Goal: Task Accomplishment & Management: Manage account settings

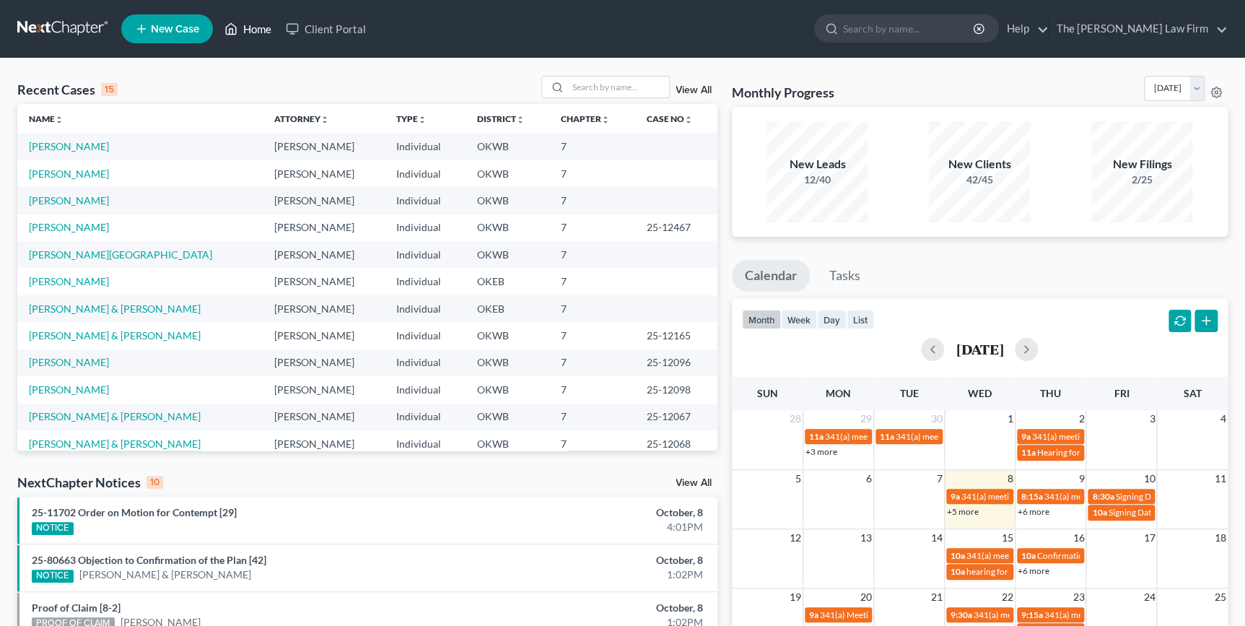
click at [257, 27] on link "Home" at bounding box center [247, 29] width 61 height 26
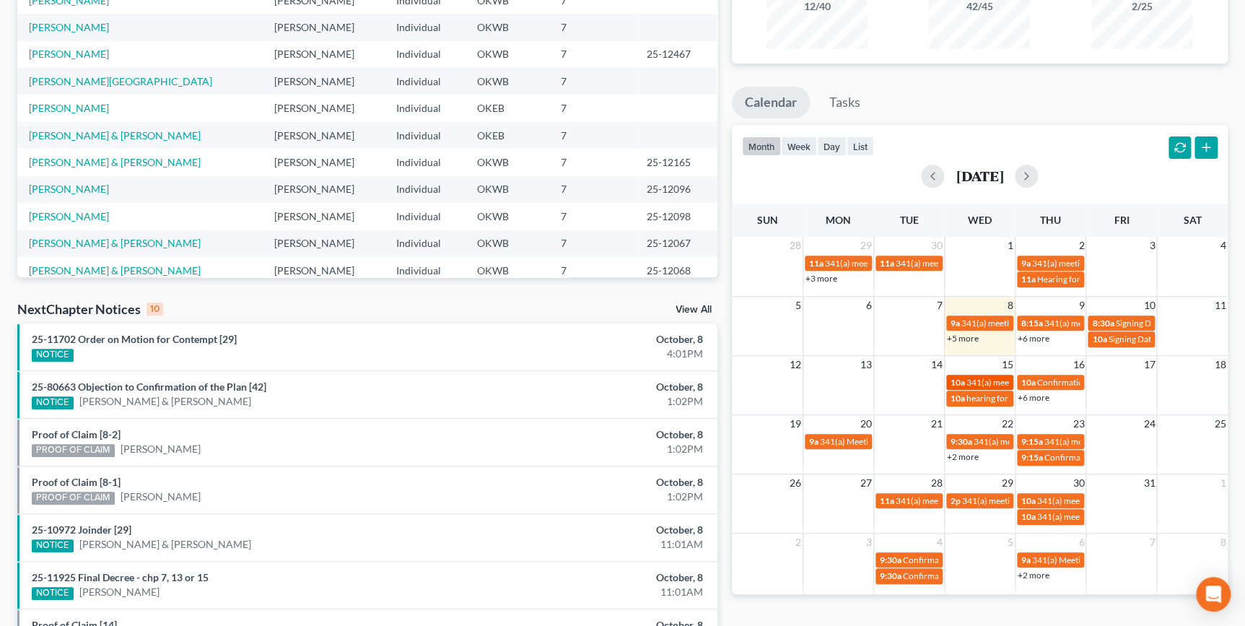
scroll to position [196, 0]
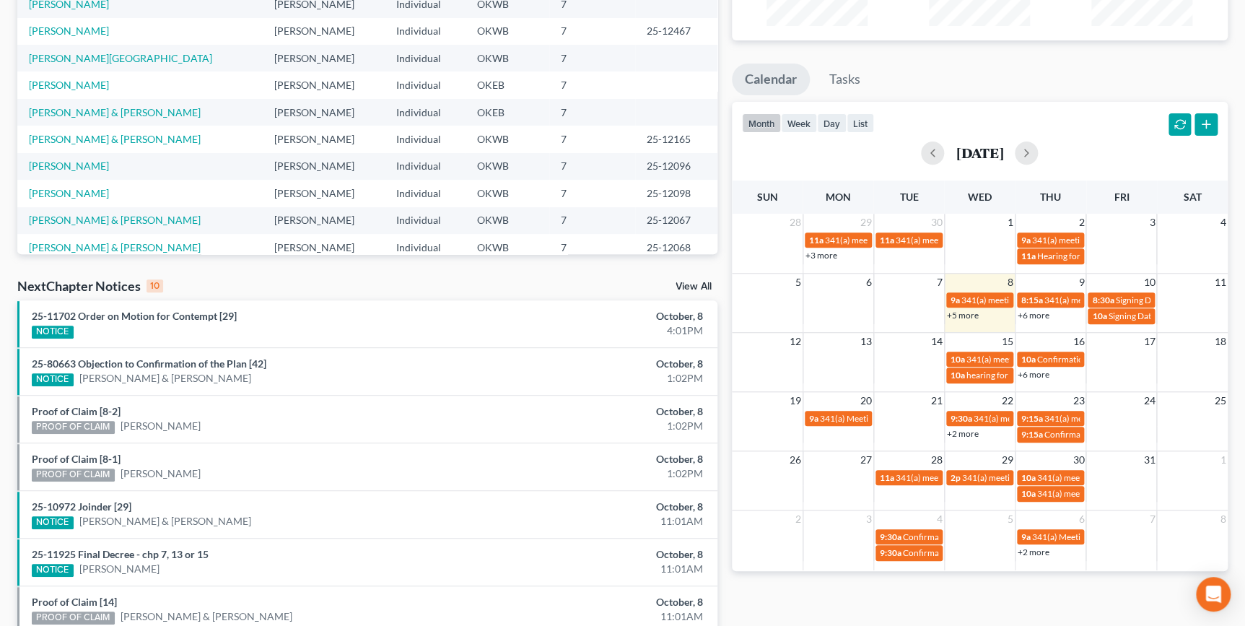
click at [1039, 314] on link "+6 more" at bounding box center [1034, 315] width 32 height 11
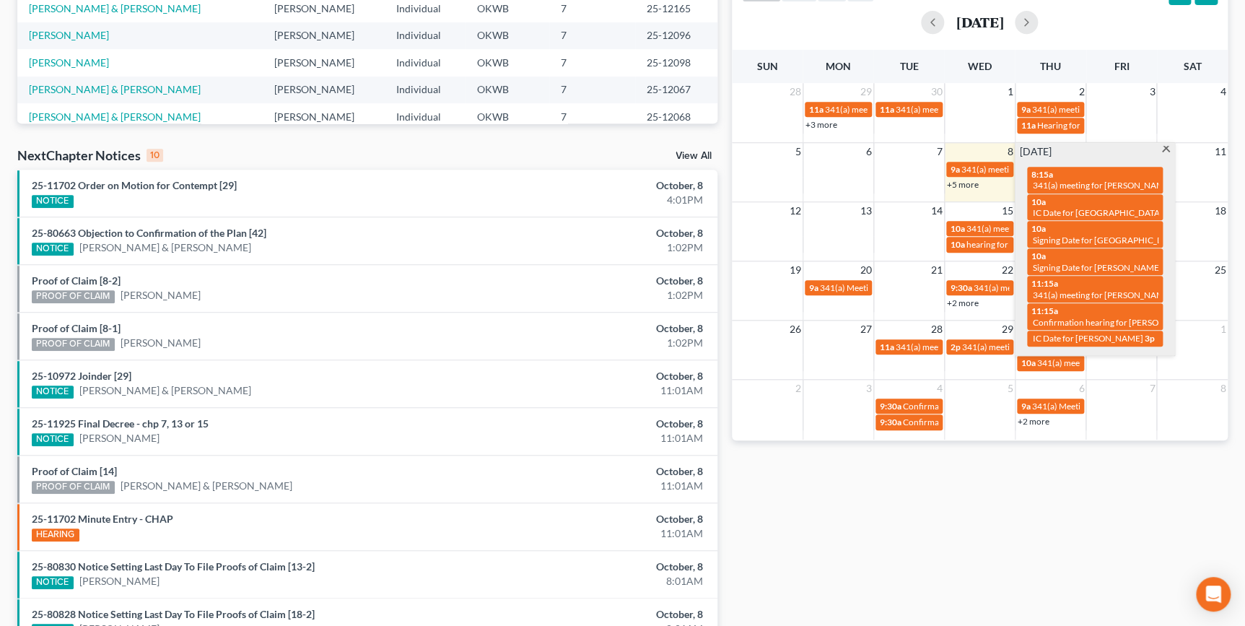
scroll to position [328, 0]
click at [1088, 277] on div "11:15a 341(a) meeting for Dustin Hays & Morgan Hays" at bounding box center [1095, 288] width 127 height 22
select select "Days"
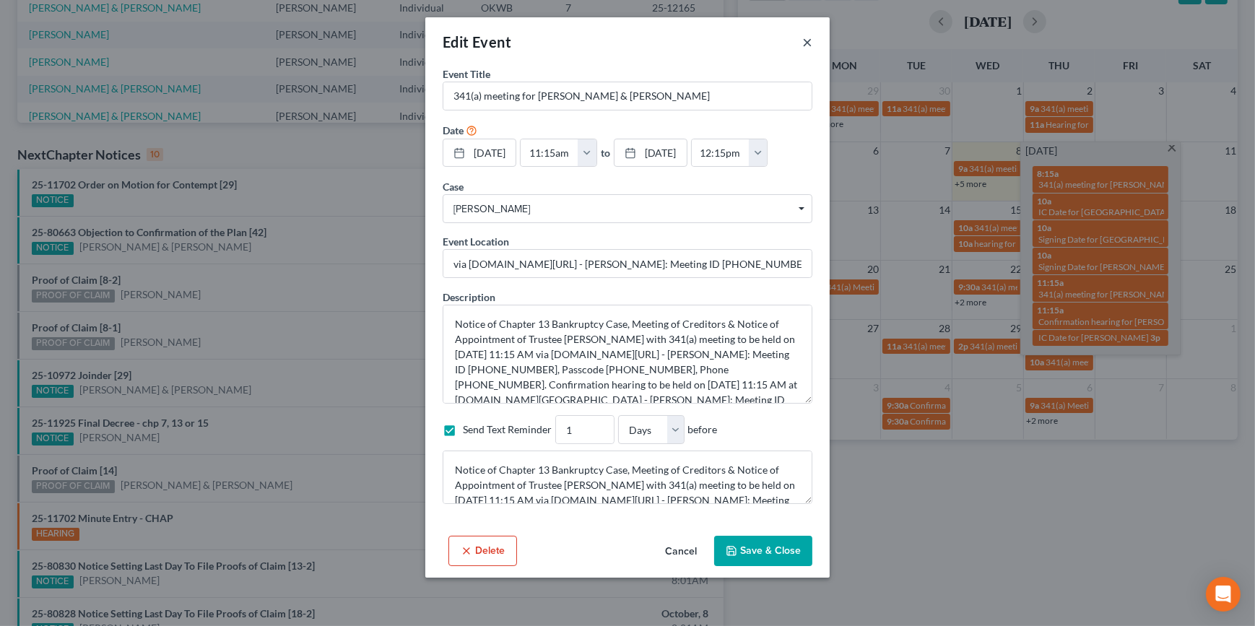
click at [806, 45] on button "×" at bounding box center [807, 41] width 10 height 17
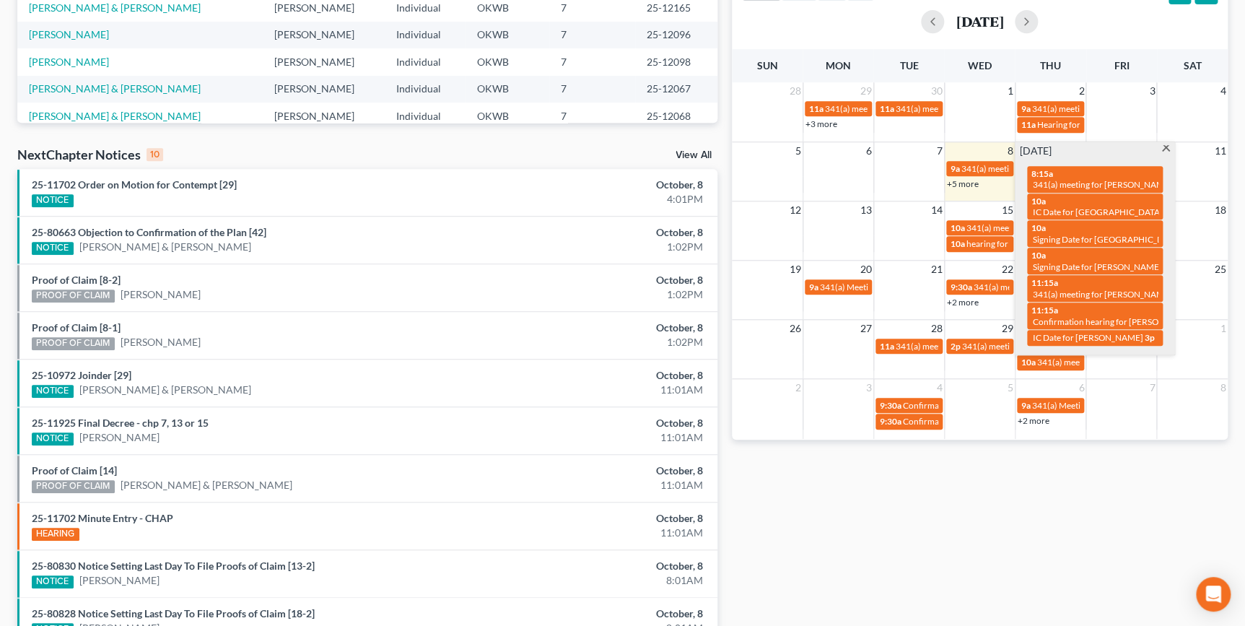
scroll to position [0, 0]
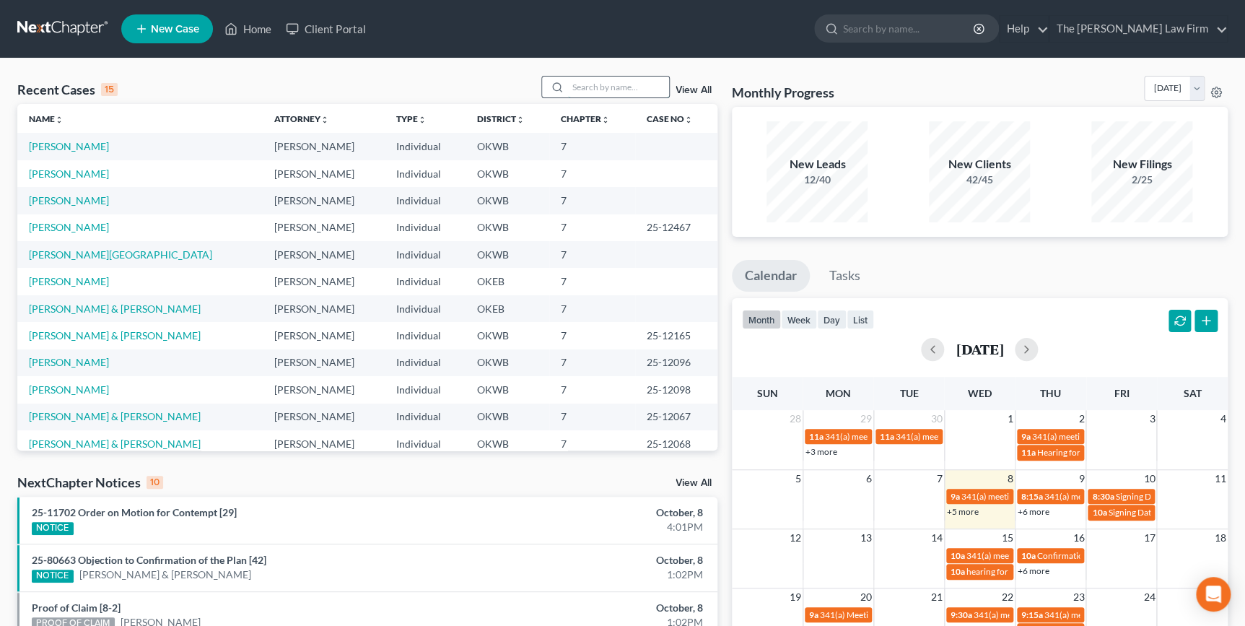
click at [646, 86] on input "search" at bounding box center [618, 87] width 101 height 21
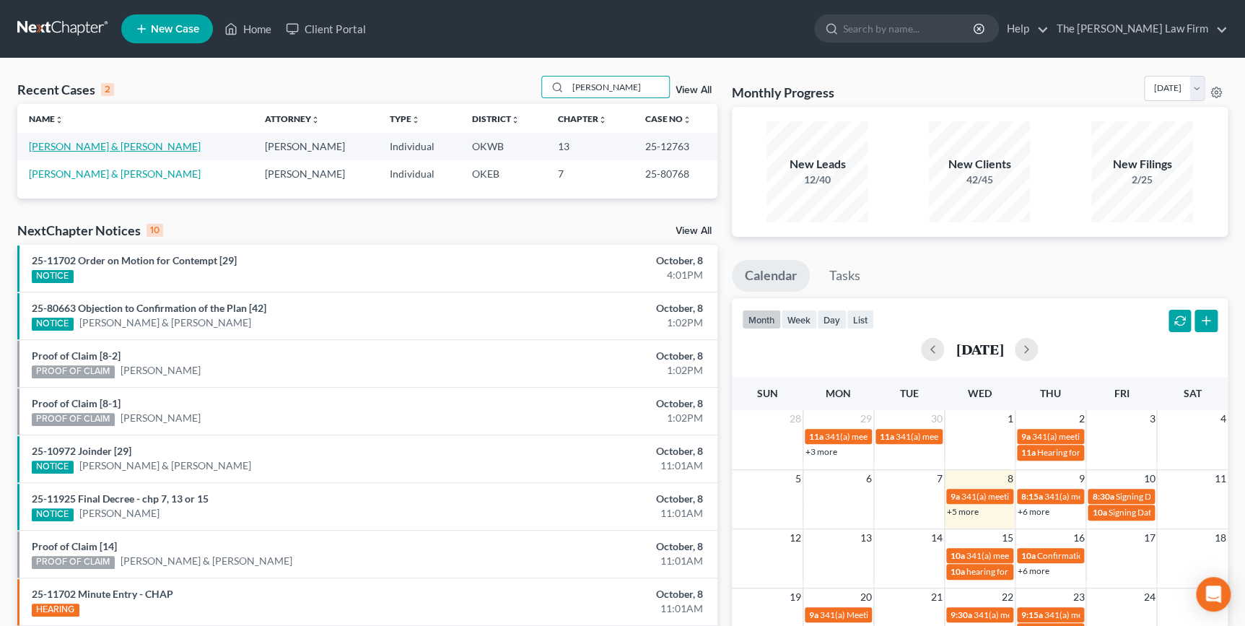
type input "hays"
click at [110, 141] on table "Name unfold_more expand_more expand_less Attorney unfold_more expand_more expan…" at bounding box center [367, 145] width 700 height 83
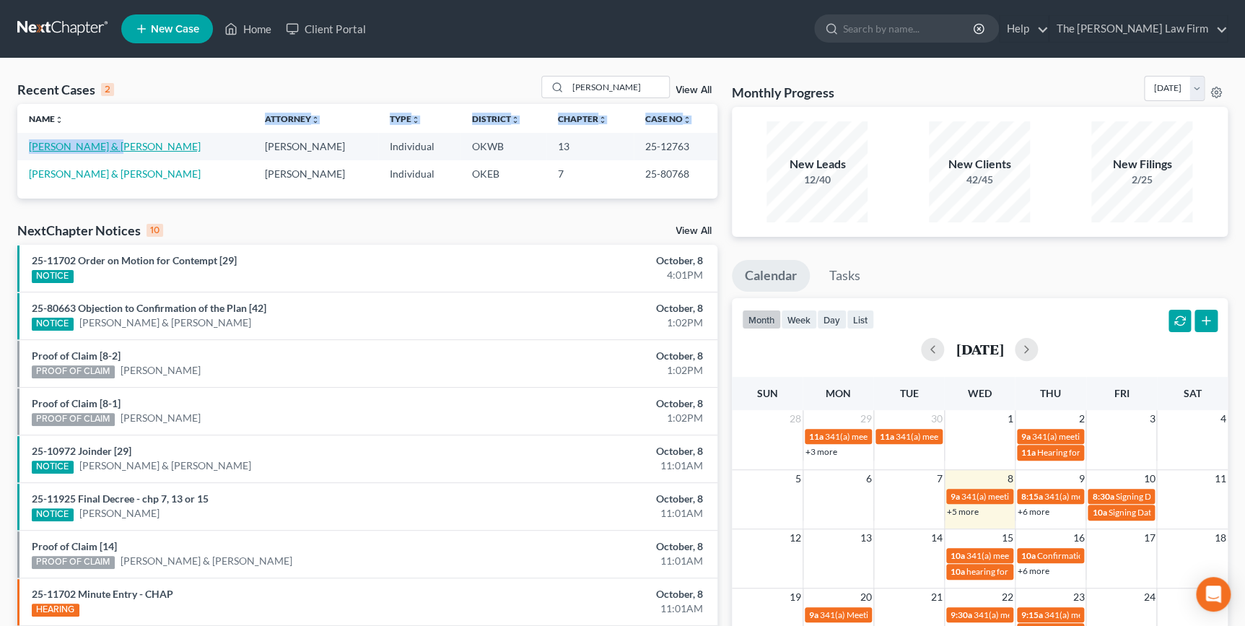
drag, startPoint x: 110, startPoint y: 141, endPoint x: 121, endPoint y: 144, distance: 11.2
click at [121, 144] on link "Hays, Dustin & Morgan" at bounding box center [115, 146] width 172 height 12
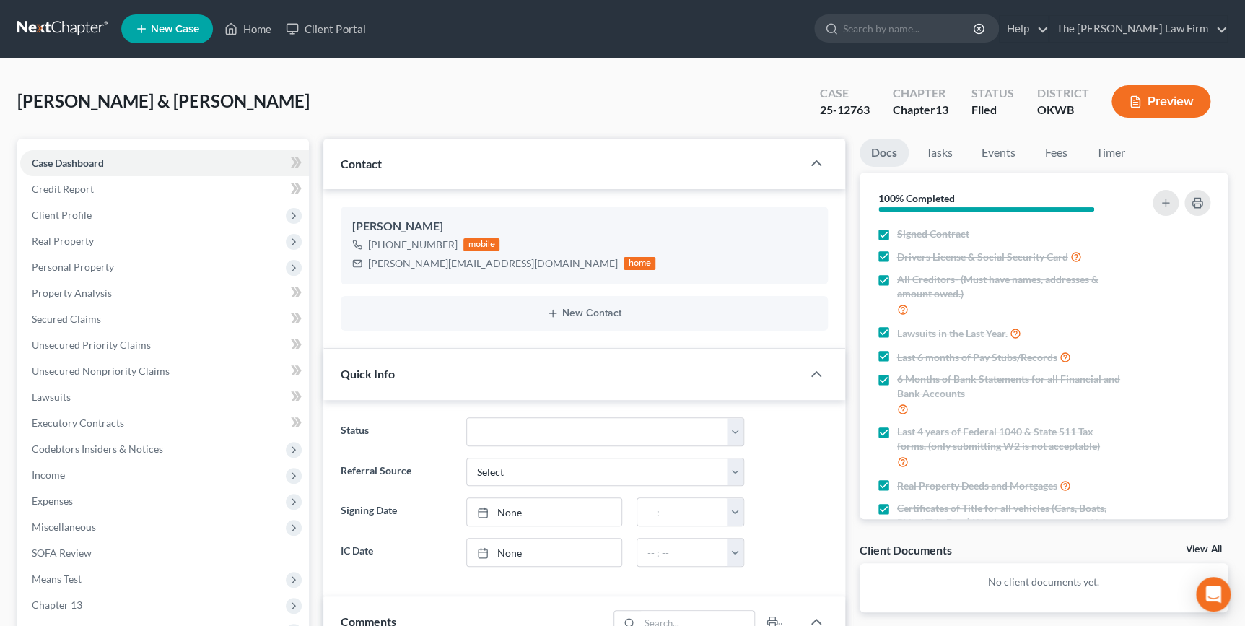
click at [115, 150] on link "Case Dashboard" at bounding box center [164, 163] width 289 height 26
drag, startPoint x: 1001, startPoint y: 150, endPoint x: 992, endPoint y: 148, distance: 9.6
click at [1001, 148] on link "Events" at bounding box center [998, 153] width 57 height 28
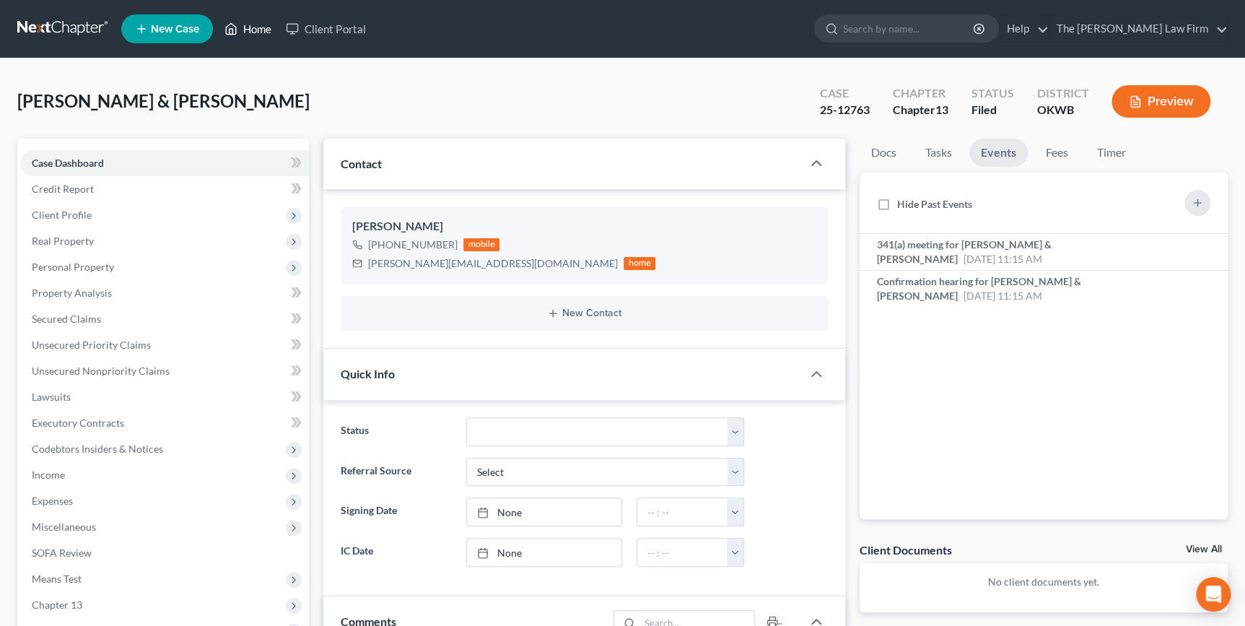
click at [263, 24] on link "Home" at bounding box center [247, 29] width 61 height 26
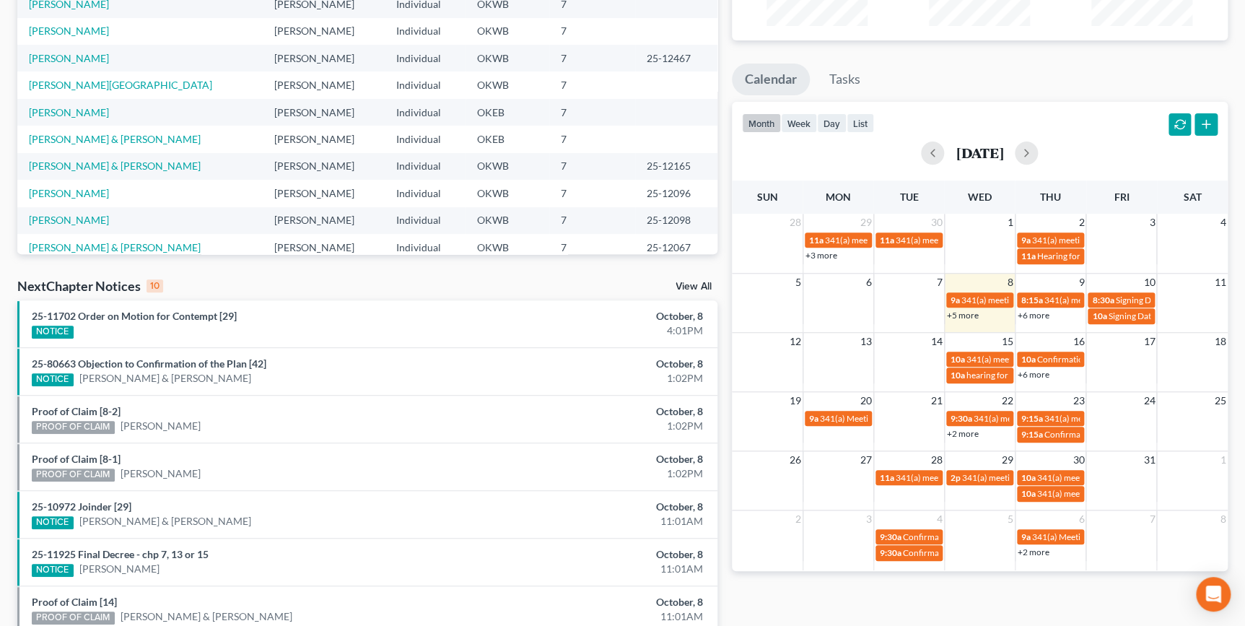
scroll to position [262, 0]
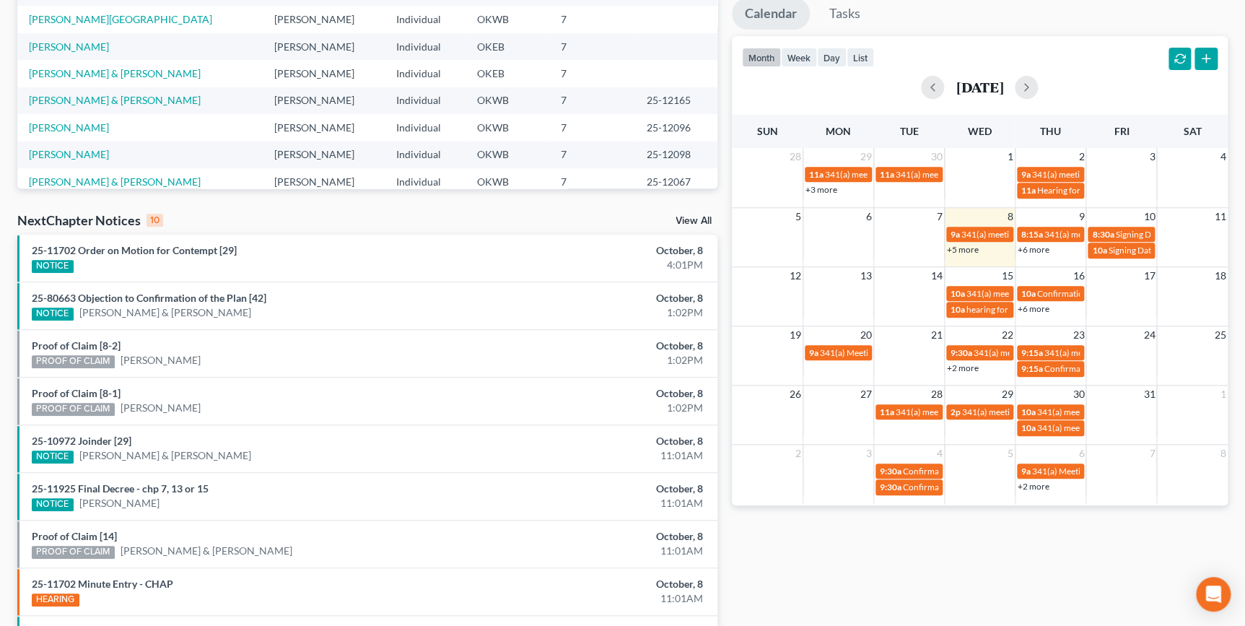
click at [1042, 253] on link "+6 more" at bounding box center [1034, 249] width 32 height 11
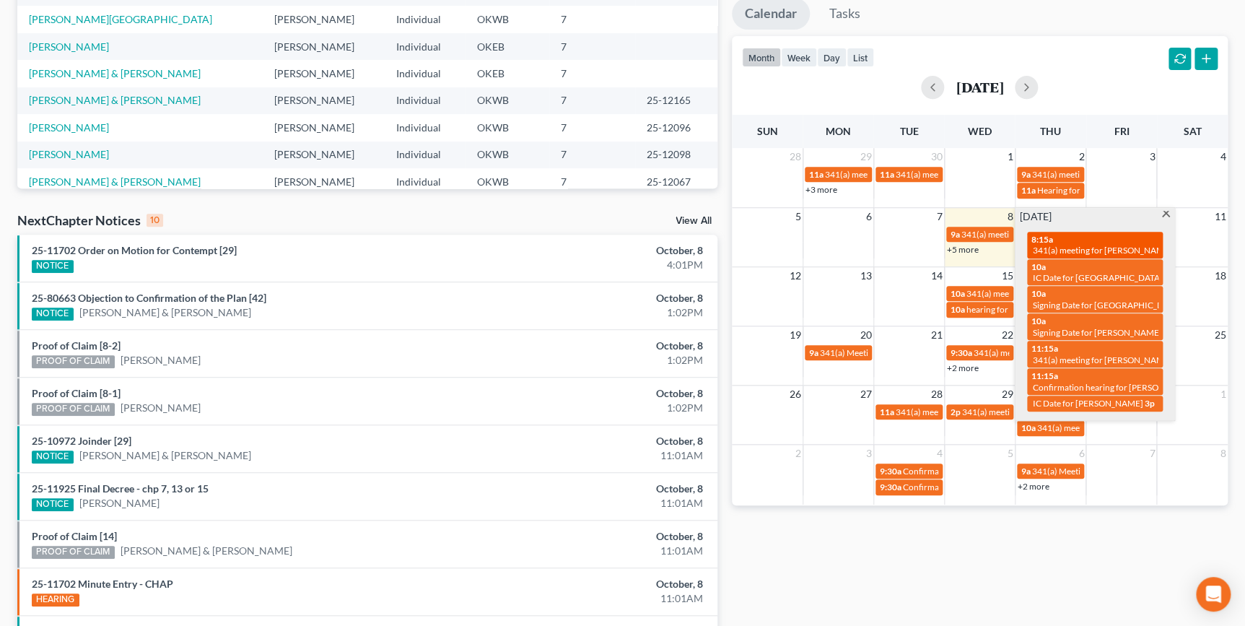
click at [1078, 240] on div "8:15a 341(a) meeting for Daril Miner & Clara Miner" at bounding box center [1095, 245] width 127 height 22
select select "Days"
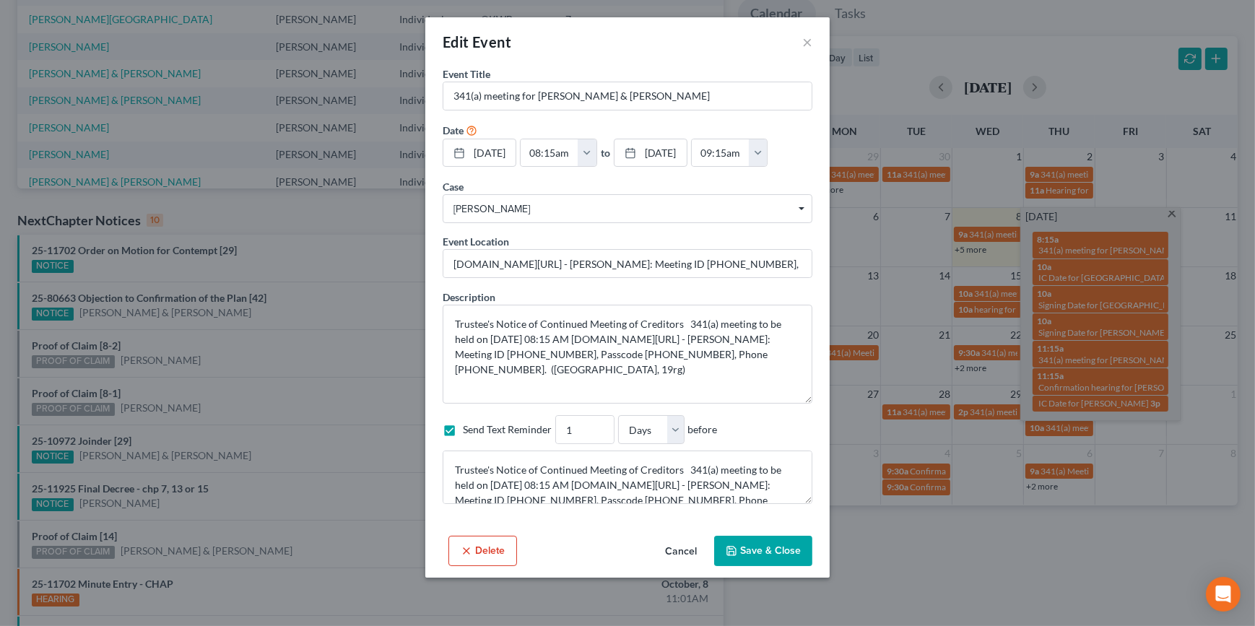
click at [820, 48] on div "Edit Event ×" at bounding box center [627, 41] width 404 height 49
click at [812, 41] on div "Edit Event ×" at bounding box center [627, 41] width 404 height 49
click at [804, 44] on button "×" at bounding box center [807, 41] width 10 height 17
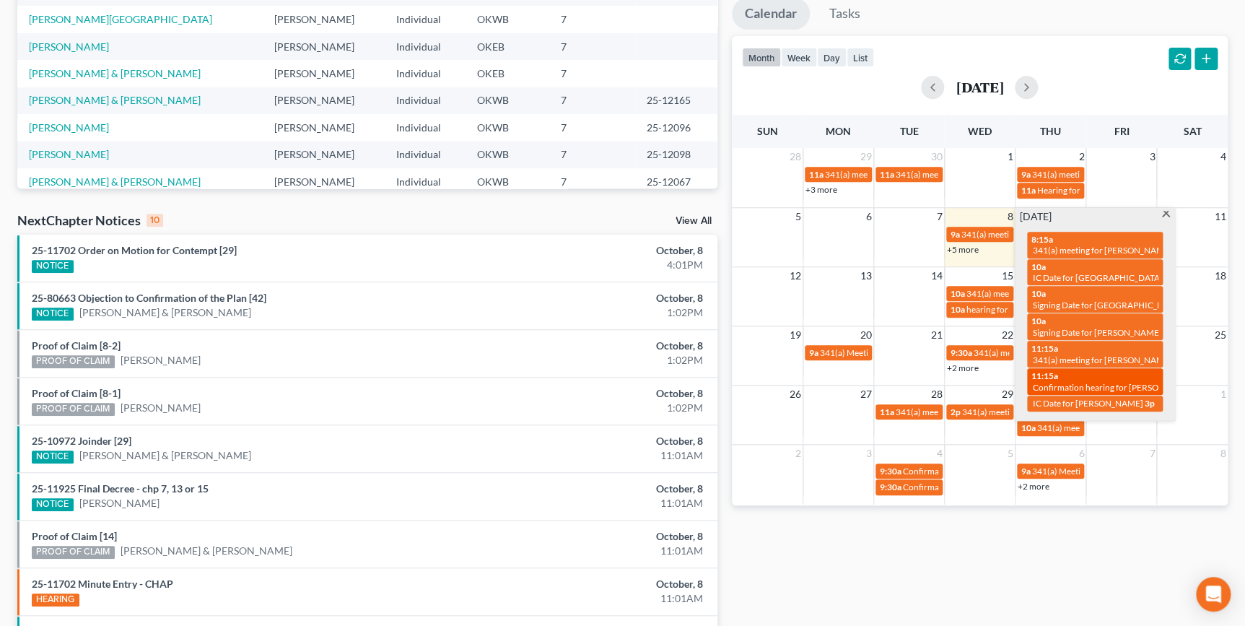
click at [1121, 382] on span "Confirmation hearing for [PERSON_NAME] & [PERSON_NAME]" at bounding box center [1153, 387] width 240 height 11
select select "Days"
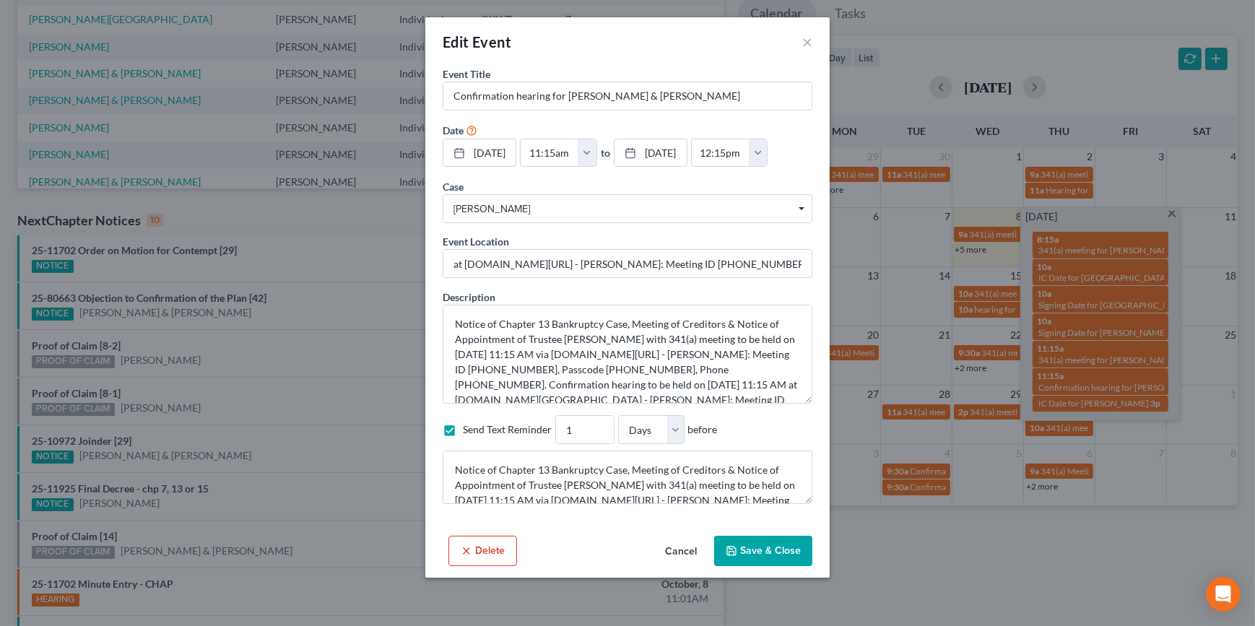
click at [812, 44] on div "Edit Event ×" at bounding box center [627, 41] width 404 height 49
click at [809, 43] on button "×" at bounding box center [807, 41] width 10 height 17
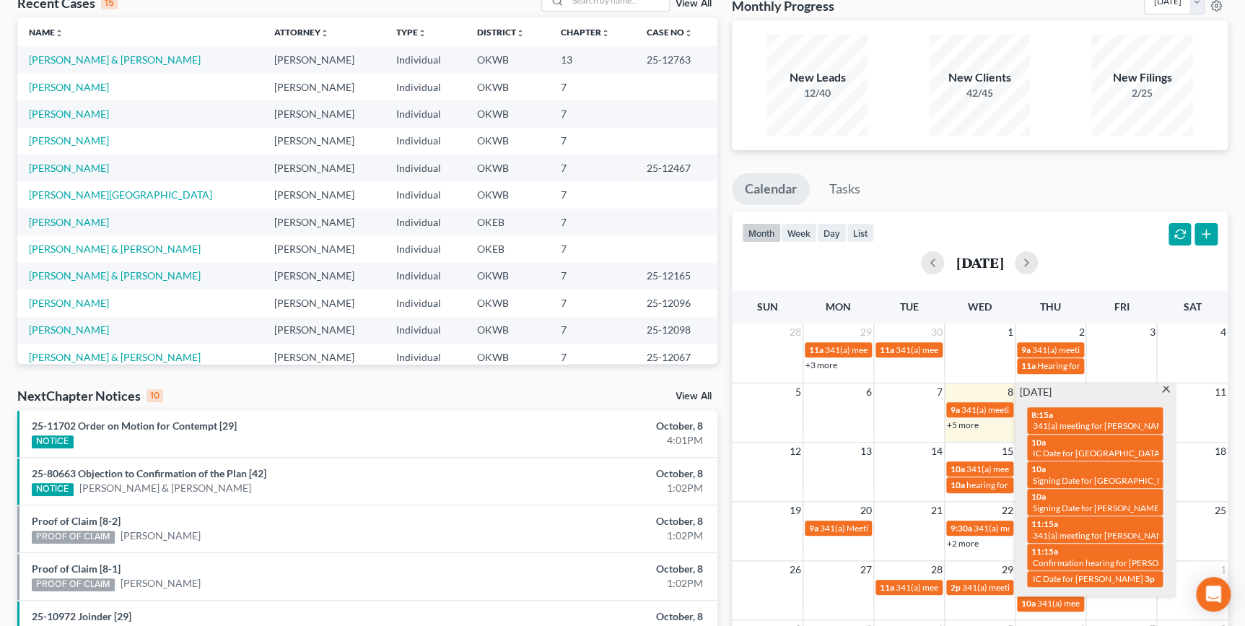
scroll to position [65, 0]
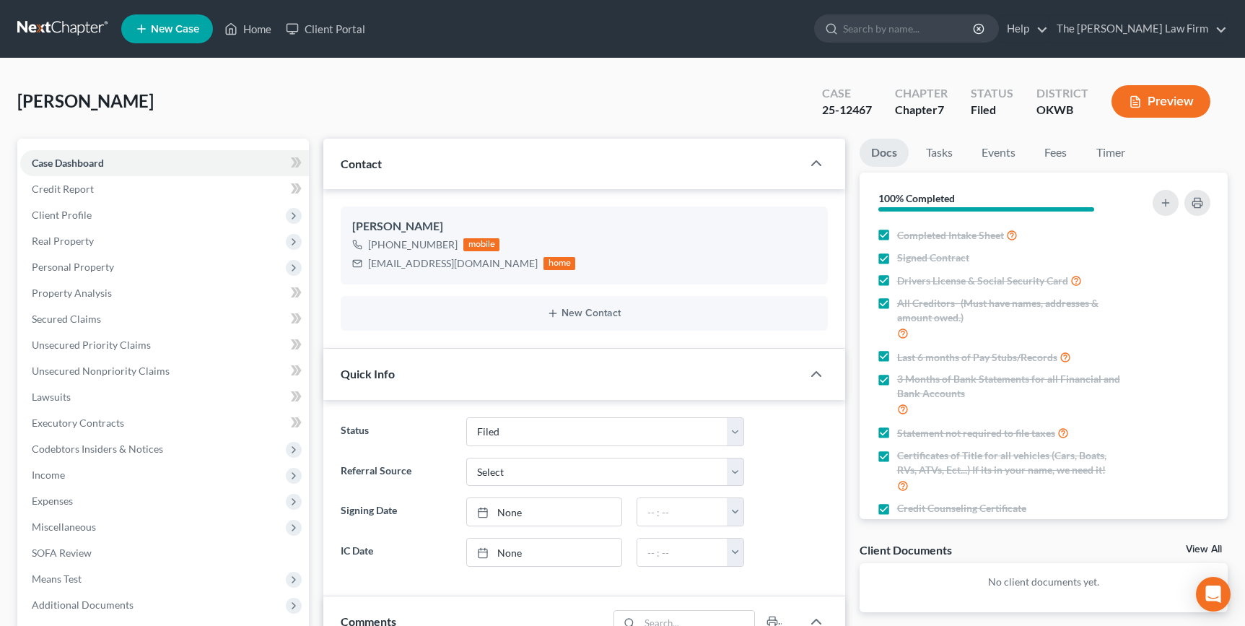
select select "2"
select select "0"
click at [267, 26] on link "Home" at bounding box center [247, 29] width 61 height 26
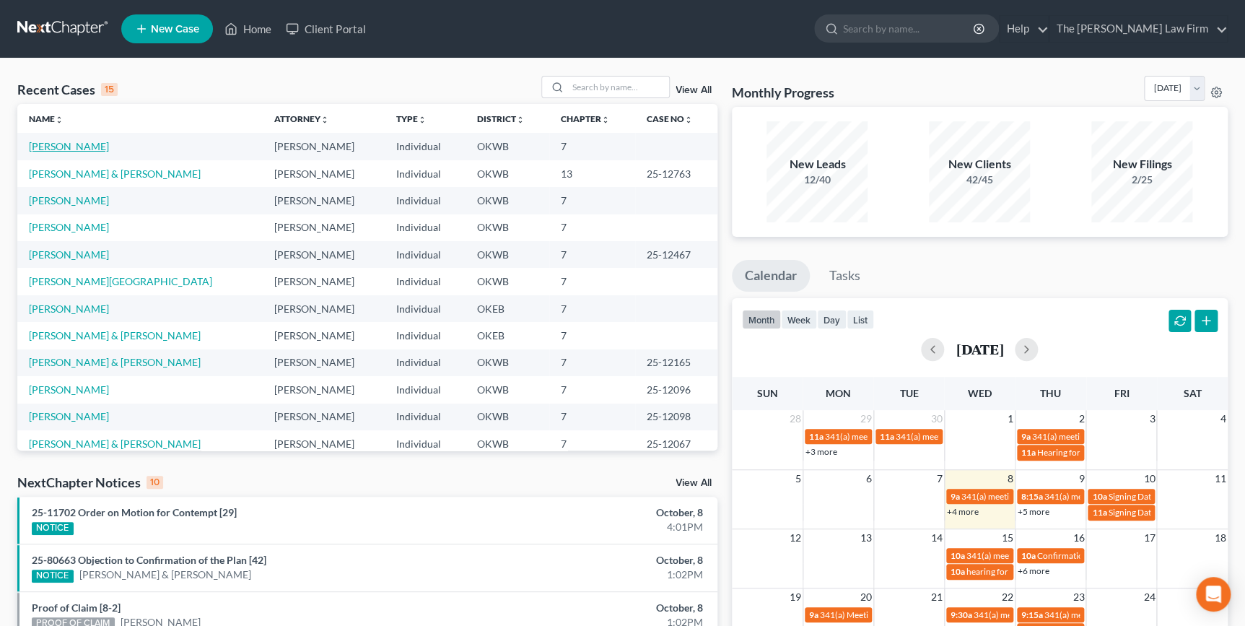
click at [86, 149] on link "Collins, Michael" at bounding box center [69, 146] width 80 height 12
select select "2"
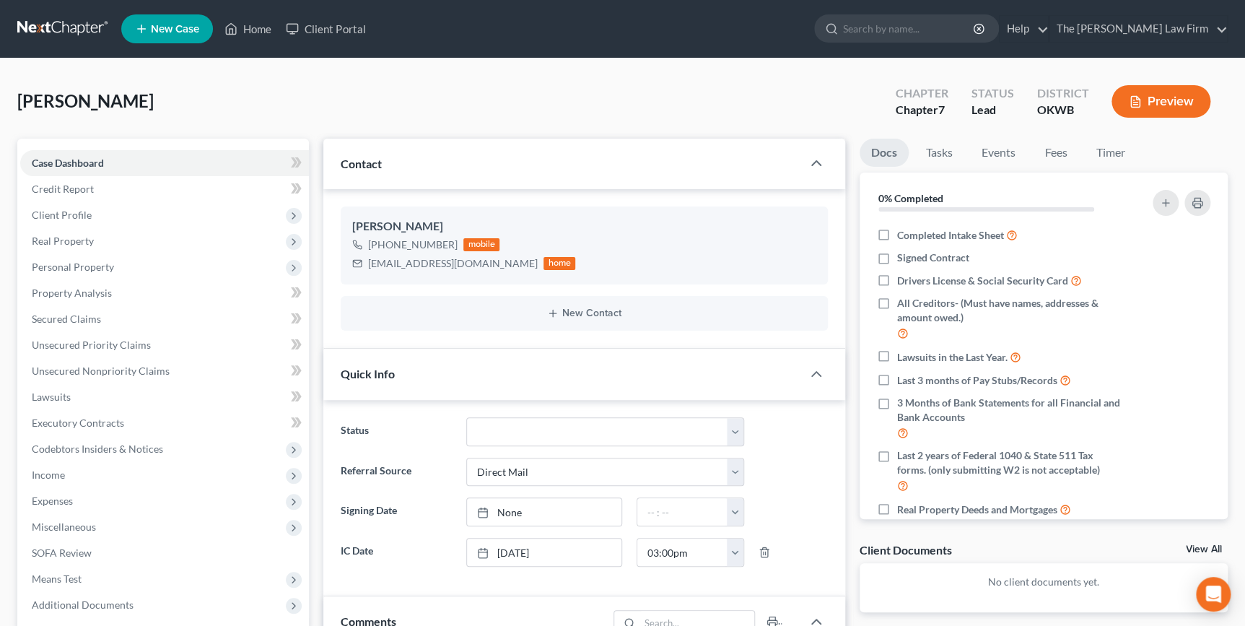
click at [614, 103] on div "Collins, Michael Upgraded Chapter Chapter 7 Status Lead District OKWB Preview" at bounding box center [622, 107] width 1211 height 63
click at [238, 27] on link "Home" at bounding box center [247, 29] width 61 height 26
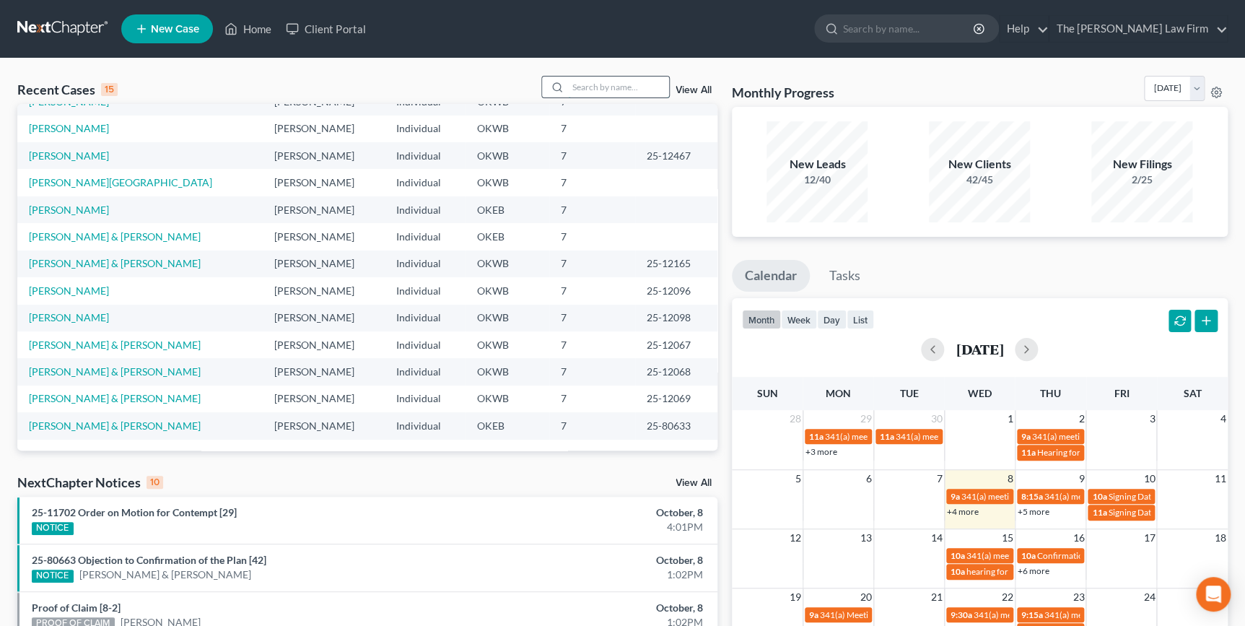
click at [572, 83] on input "search" at bounding box center [618, 87] width 101 height 21
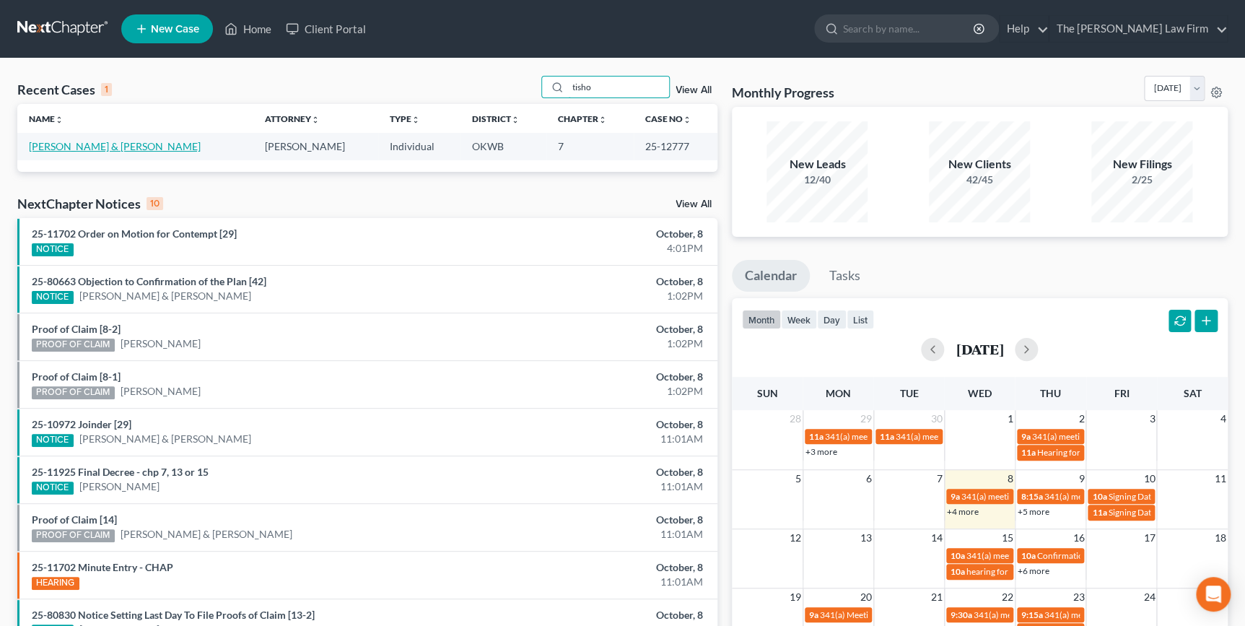
type input "tisho"
click at [121, 145] on link "[PERSON_NAME] & [PERSON_NAME]" at bounding box center [115, 146] width 172 height 12
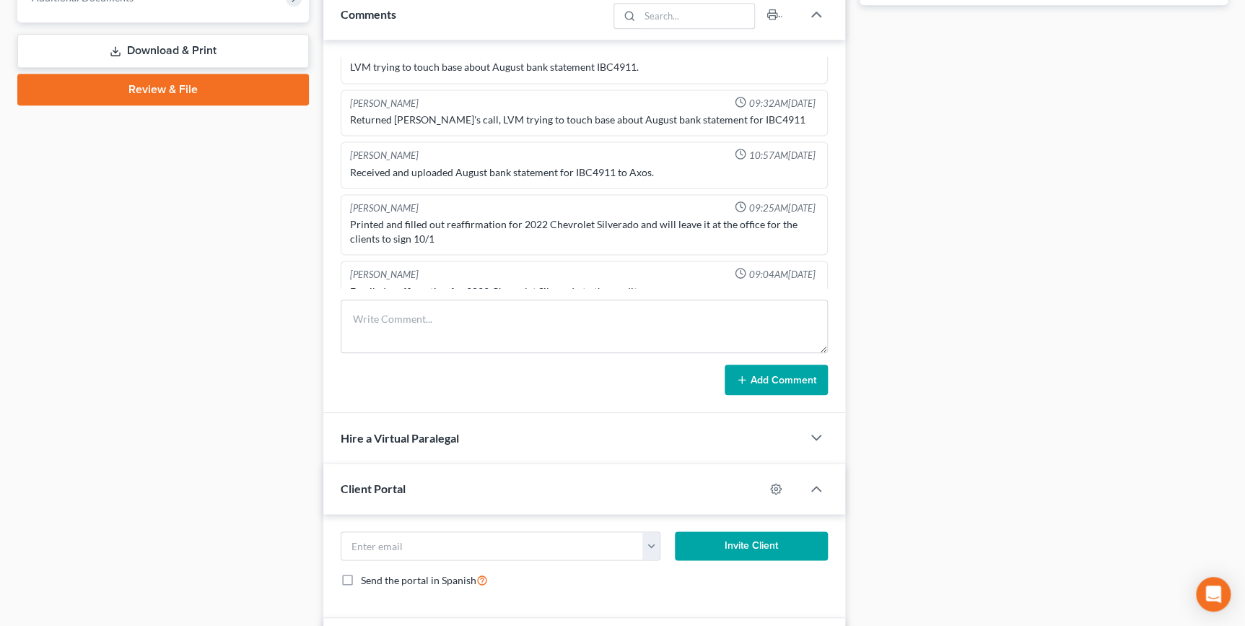
scroll to position [692, 0]
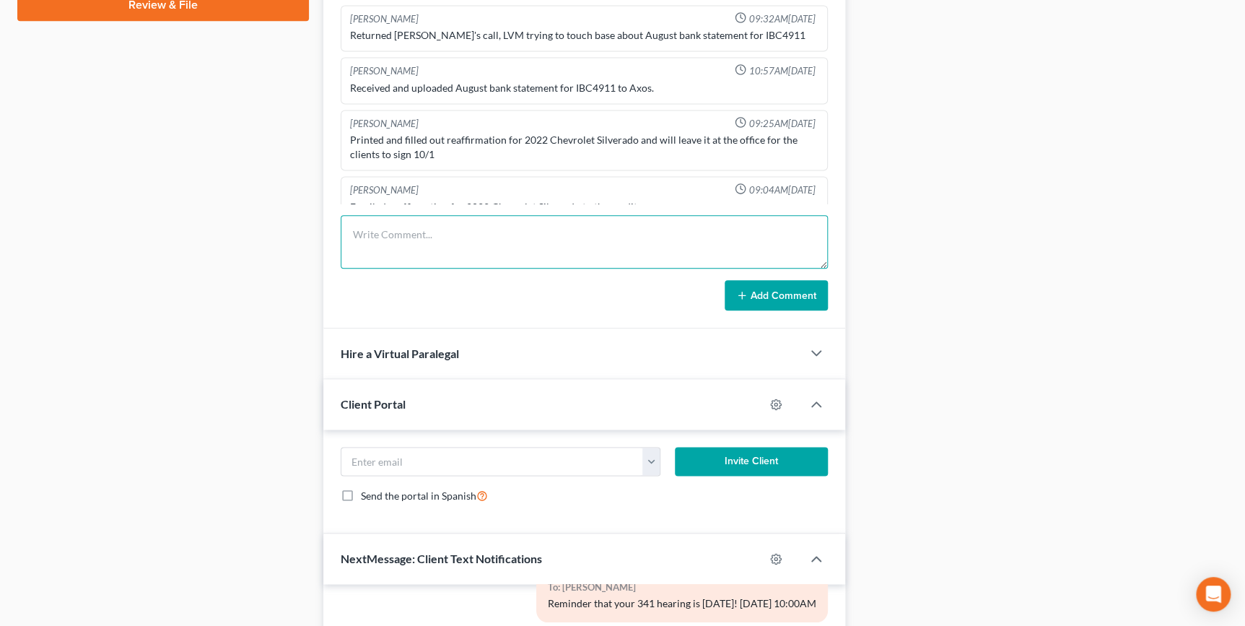
click at [382, 225] on textarea at bounding box center [584, 241] width 487 height 53
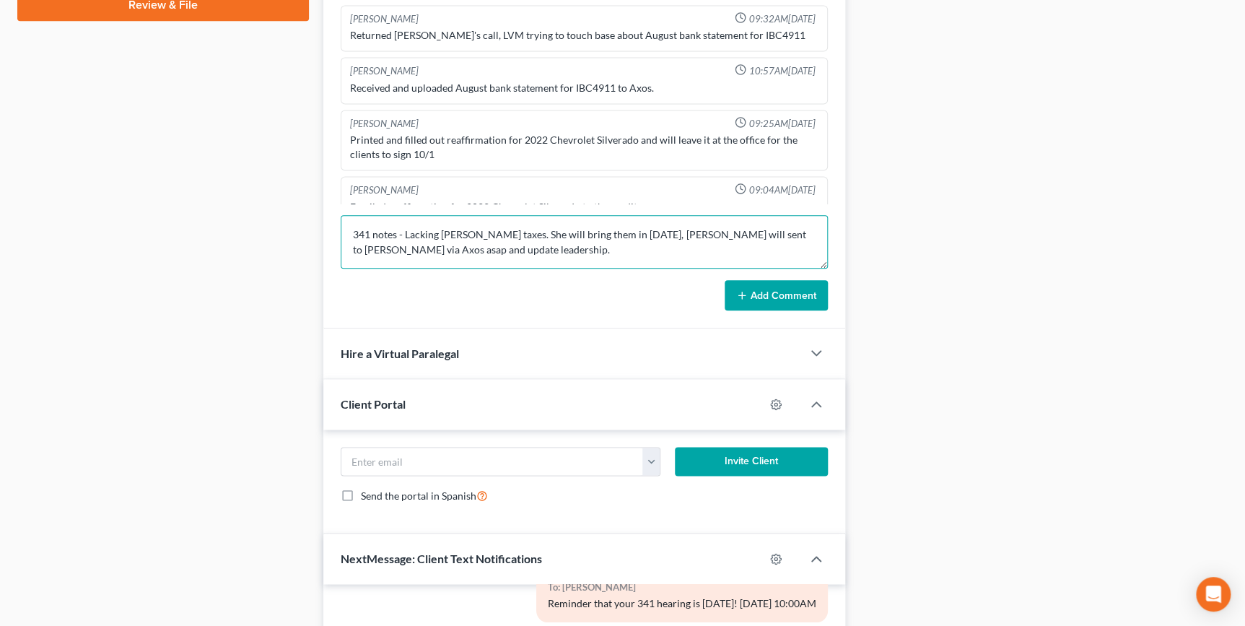
type textarea "341 notes - Lacking Beverly taxes. She will bring them in today, Stormi will se…"
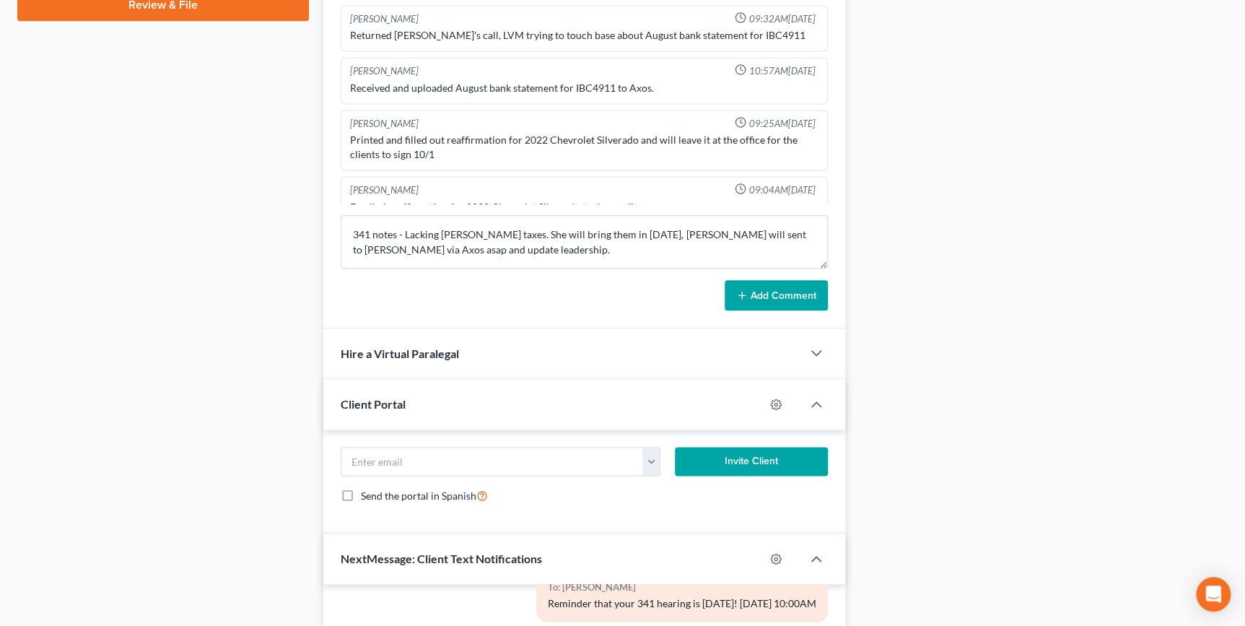
click at [754, 301] on button "Add Comment" at bounding box center [776, 295] width 103 height 30
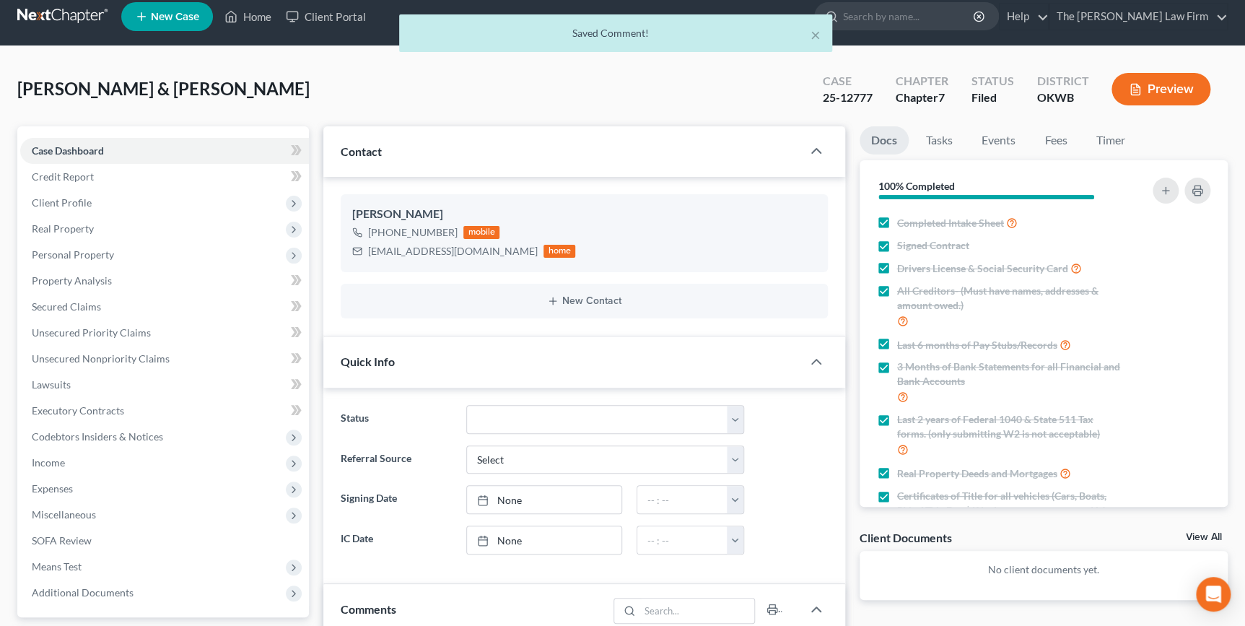
scroll to position [0, 0]
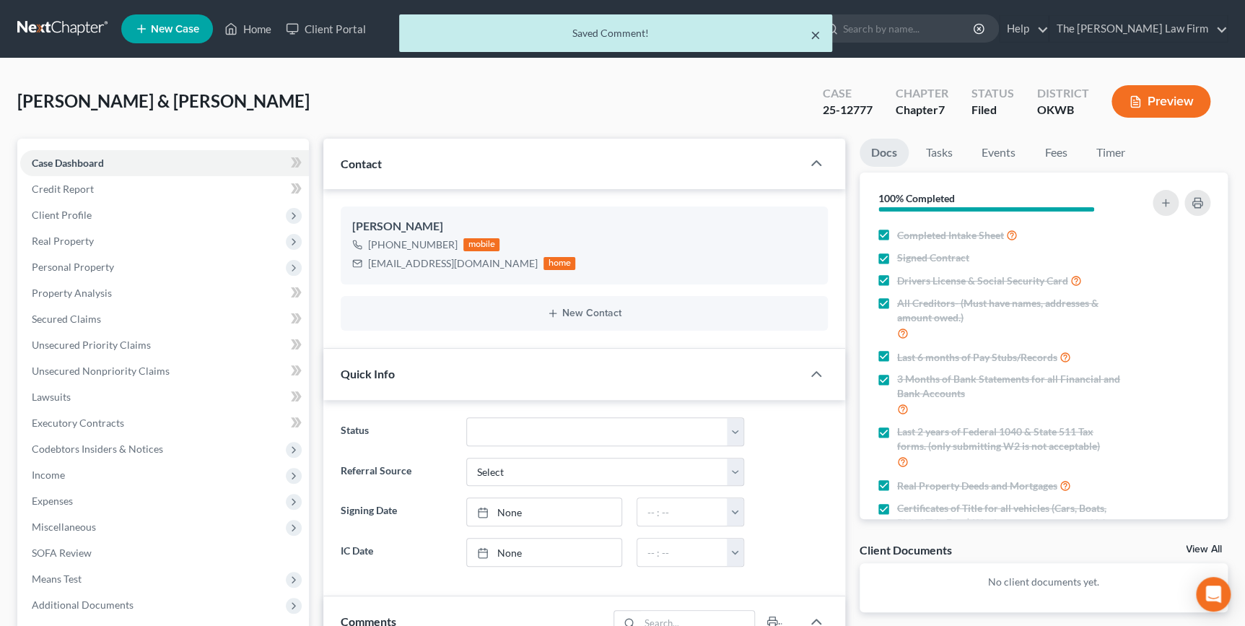
drag, startPoint x: 815, startPoint y: 36, endPoint x: 860, endPoint y: 39, distance: 44.9
click at [816, 36] on button "×" at bounding box center [816, 34] width 10 height 17
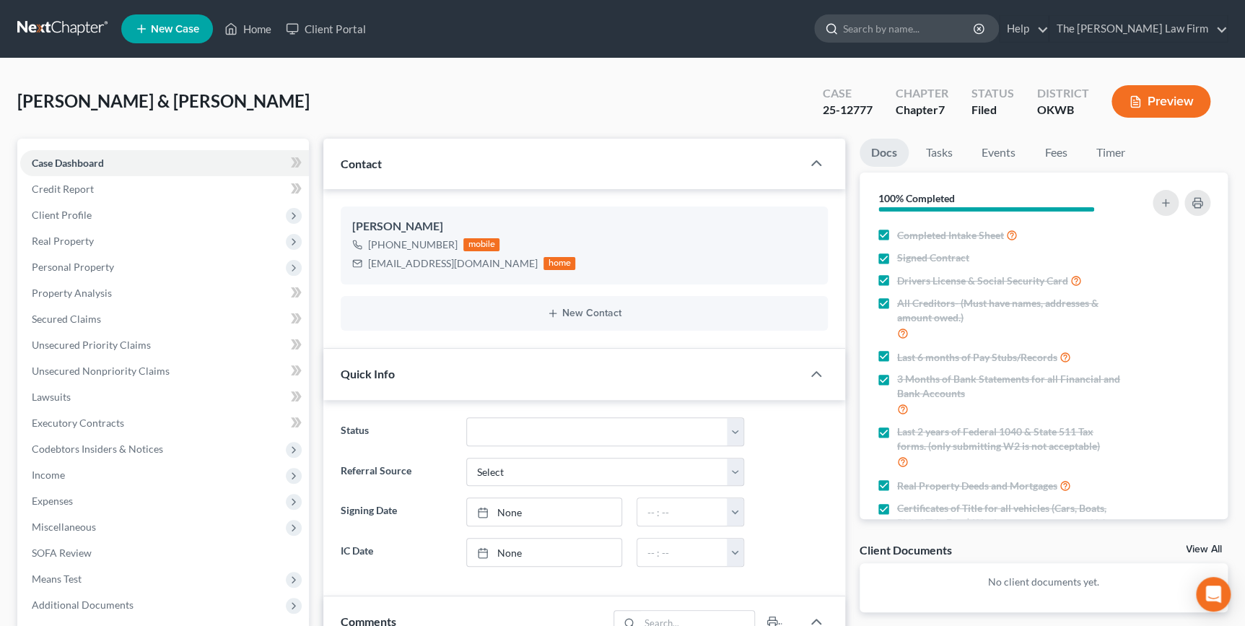
click at [899, 33] on input "search" at bounding box center [909, 28] width 132 height 27
click at [843, 37] on div at bounding box center [829, 28] width 28 height 27
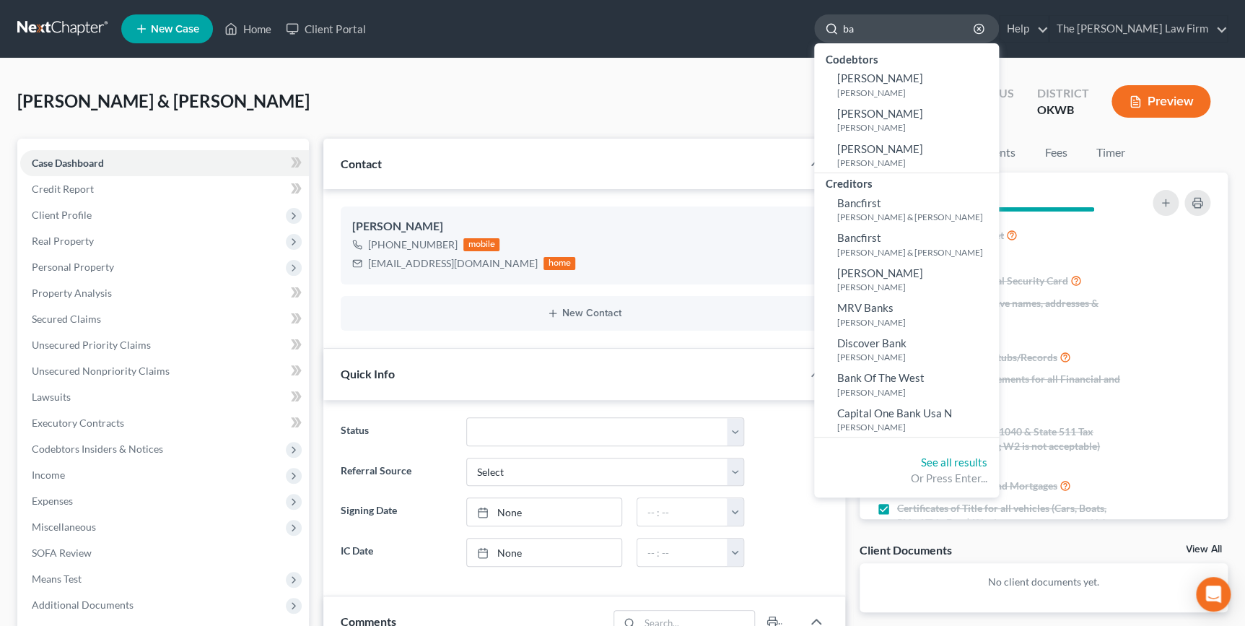
click at [913, 27] on input "ba" at bounding box center [909, 28] width 132 height 27
type input "baxter"
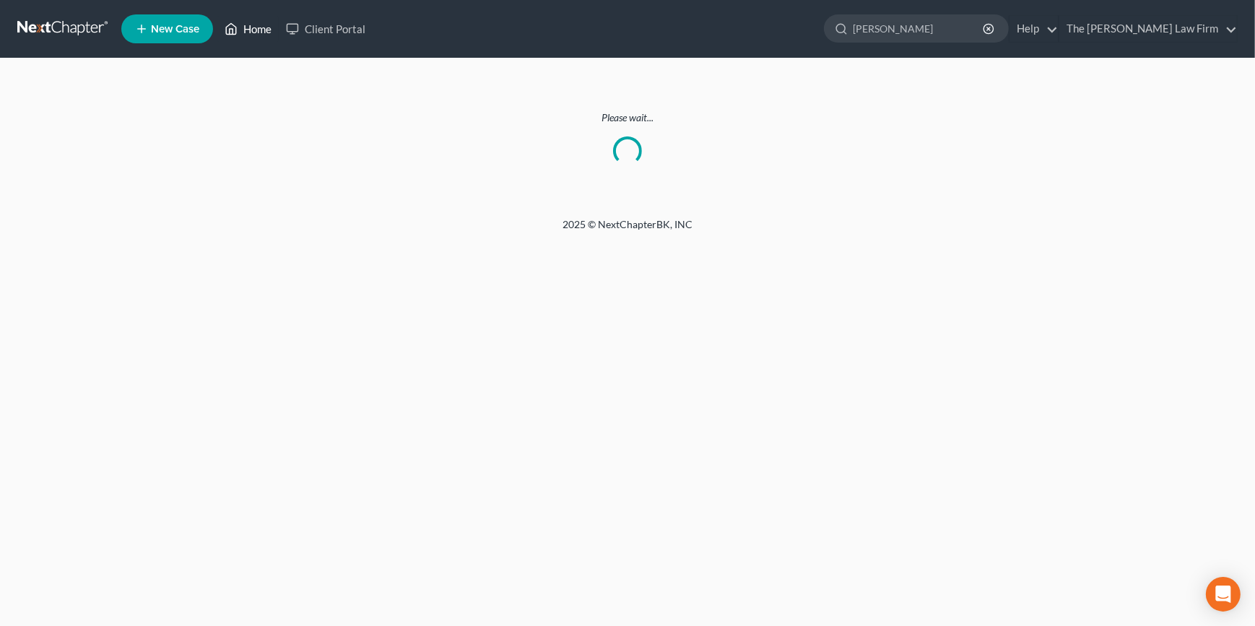
drag, startPoint x: 255, startPoint y: 25, endPoint x: 263, endPoint y: 30, distance: 9.4
click at [256, 26] on link "Home" at bounding box center [247, 29] width 61 height 26
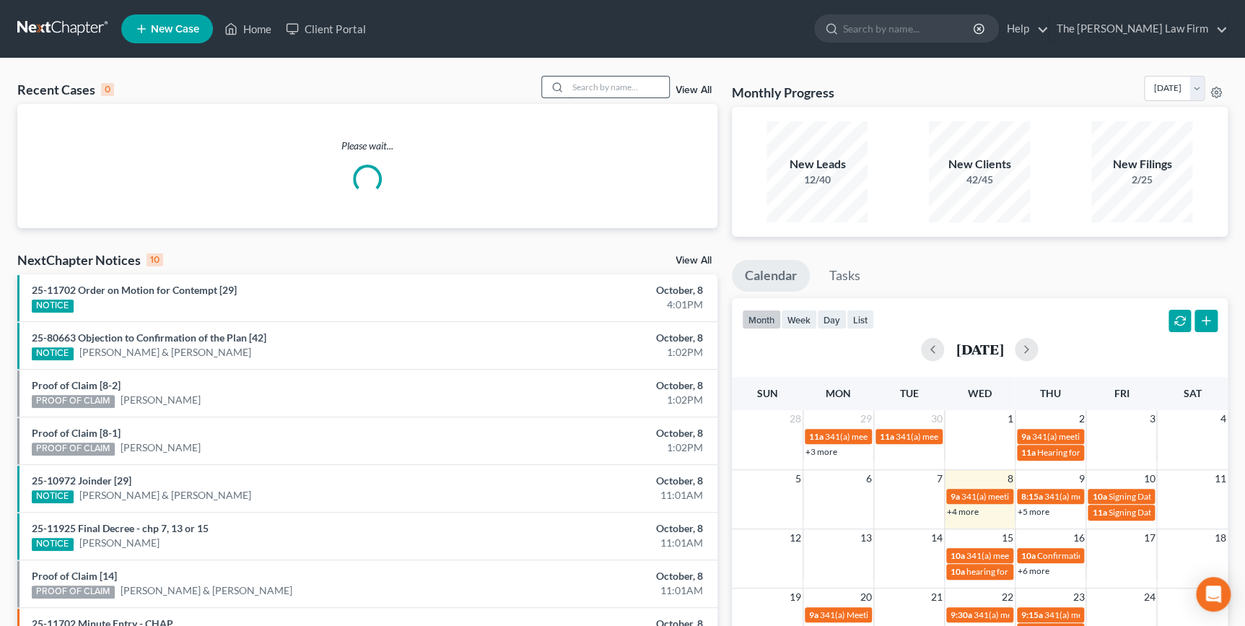
click at [606, 81] on input "search" at bounding box center [618, 87] width 101 height 21
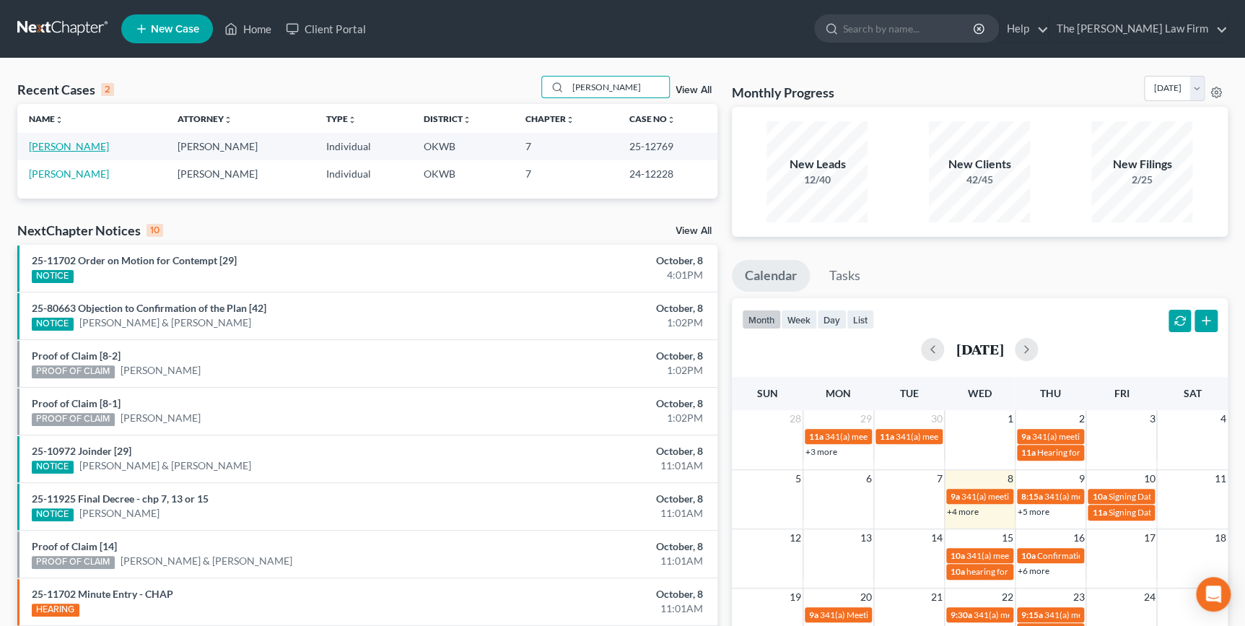
type input "baxter"
click at [66, 145] on link "[PERSON_NAME]" at bounding box center [69, 146] width 80 height 12
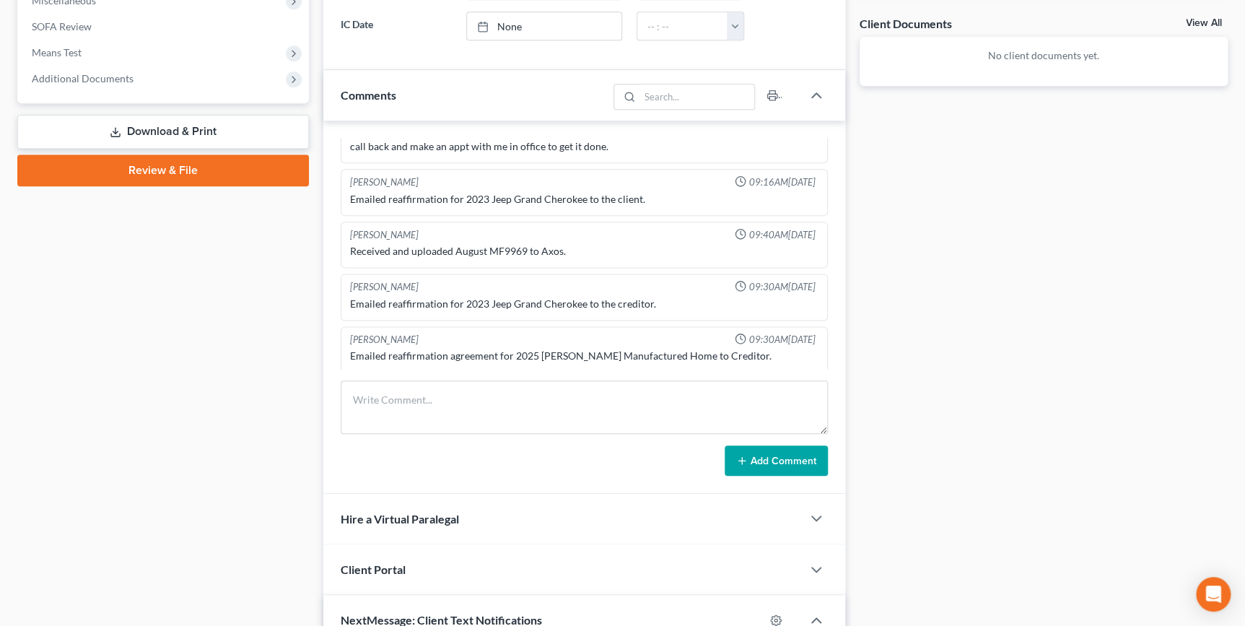
scroll to position [656, 0]
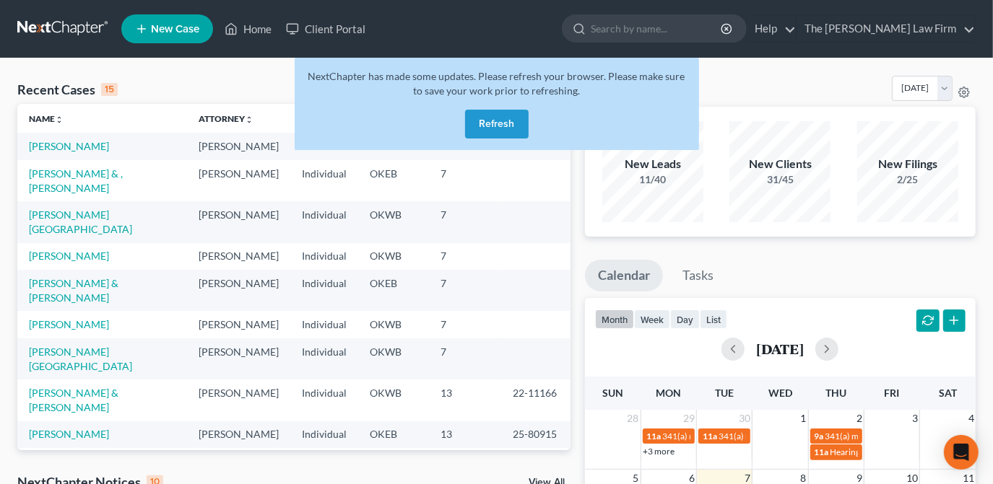
click at [508, 118] on button "Refresh" at bounding box center [497, 124] width 64 height 29
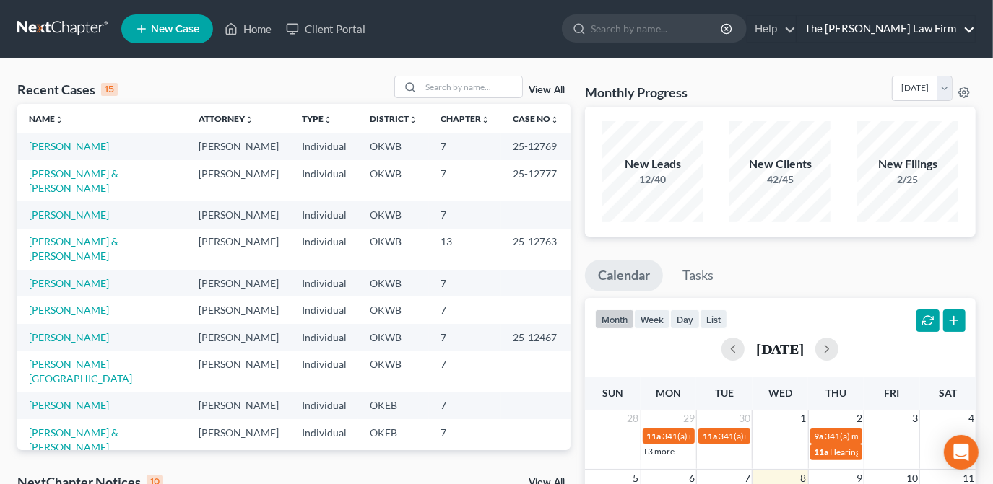
click at [937, 30] on link "The [PERSON_NAME] Law Firm" at bounding box center [886, 29] width 178 height 26
click at [970, 27] on link "The [PERSON_NAME] Law Firm" at bounding box center [886, 29] width 178 height 26
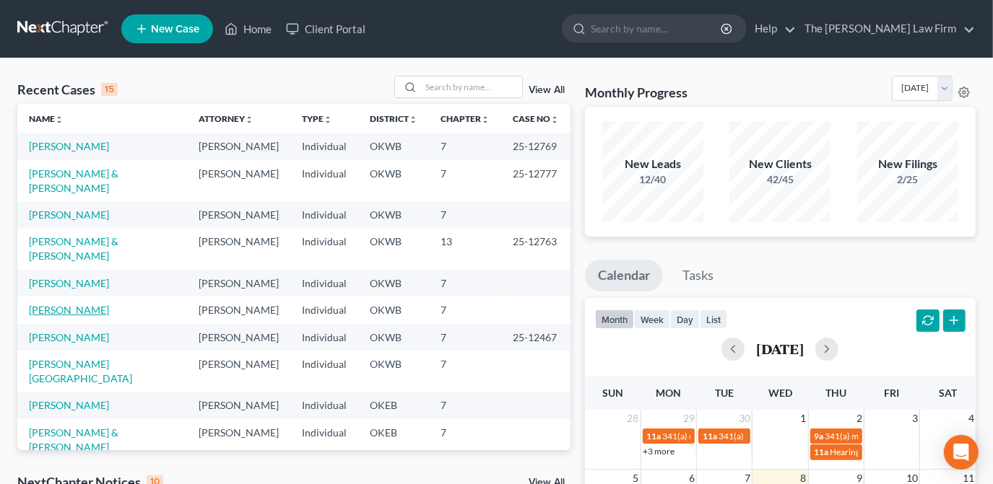
click at [62, 304] on link "[PERSON_NAME]" at bounding box center [69, 310] width 80 height 12
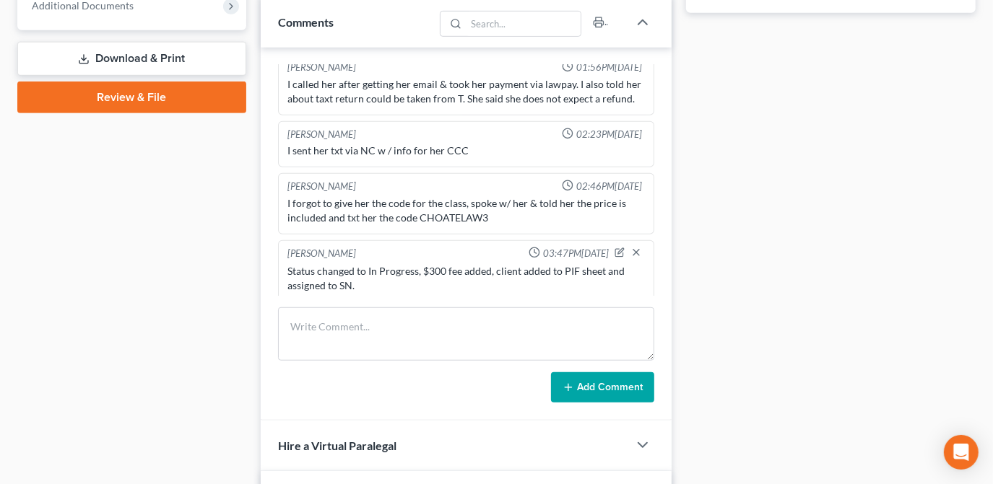
scroll to position [787, 0]
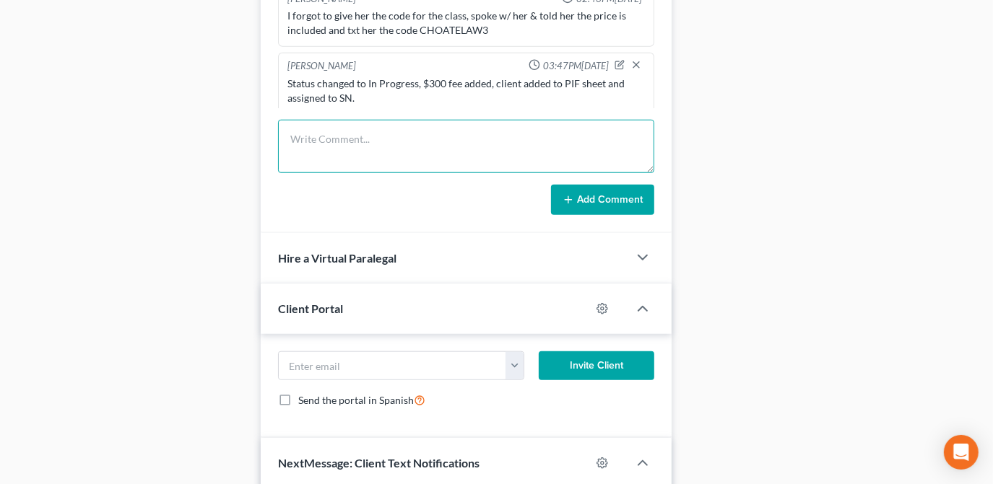
click at [385, 146] on textarea at bounding box center [466, 146] width 376 height 53
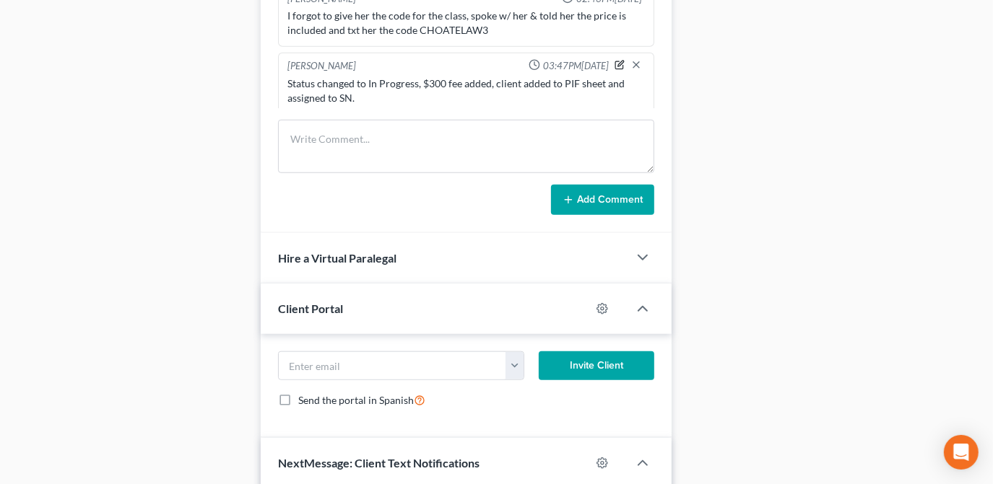
drag, startPoint x: 606, startPoint y: 55, endPoint x: 598, endPoint y: 59, distance: 8.4
click at [615, 61] on icon "button" at bounding box center [619, 65] width 8 height 8
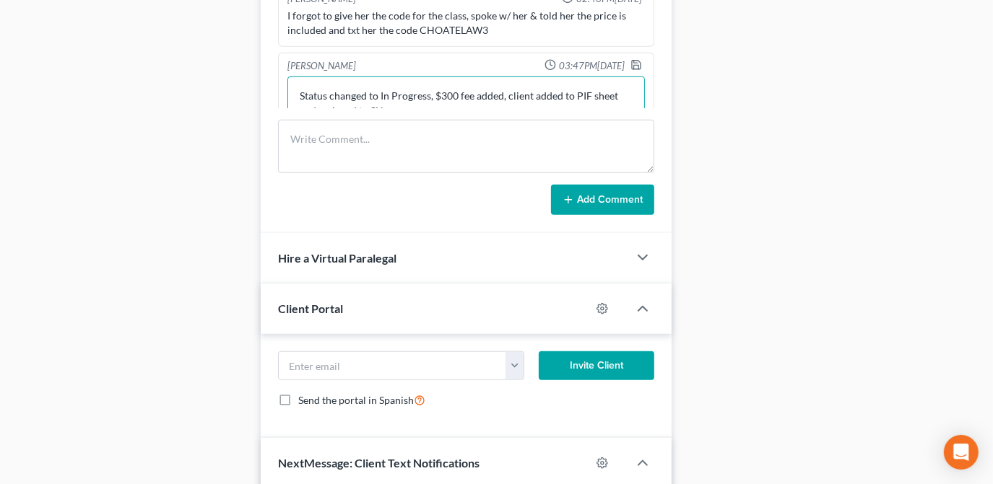
click at [434, 100] on textarea "Status changed to In Progress, $300 fee added, client added to PIF sheet and as…" at bounding box center [465, 103] width 357 height 53
type textarea "Status changed to In Progress, $300 fee added, client added to PIF sheet and as…"
click at [630, 57] on icon "button" at bounding box center [636, 63] width 12 height 12
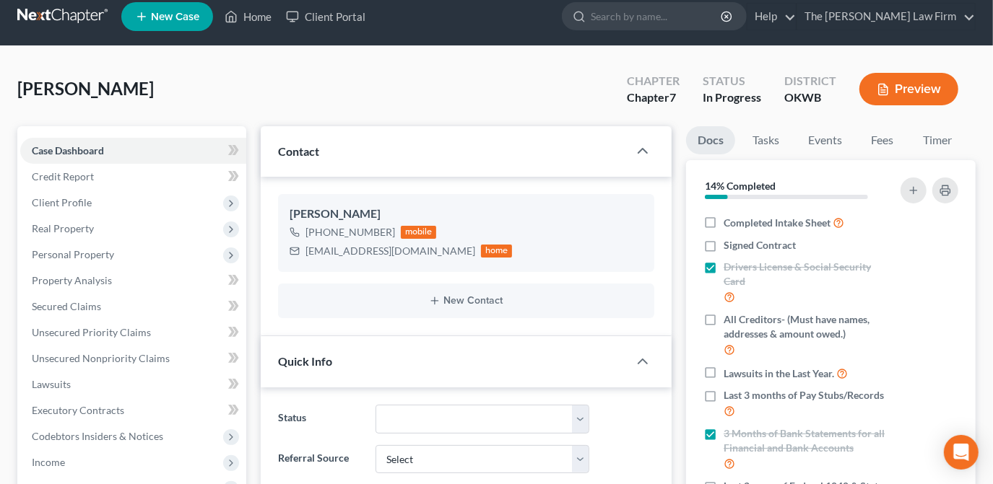
scroll to position [0, 0]
